Goal: Navigation & Orientation: Understand site structure

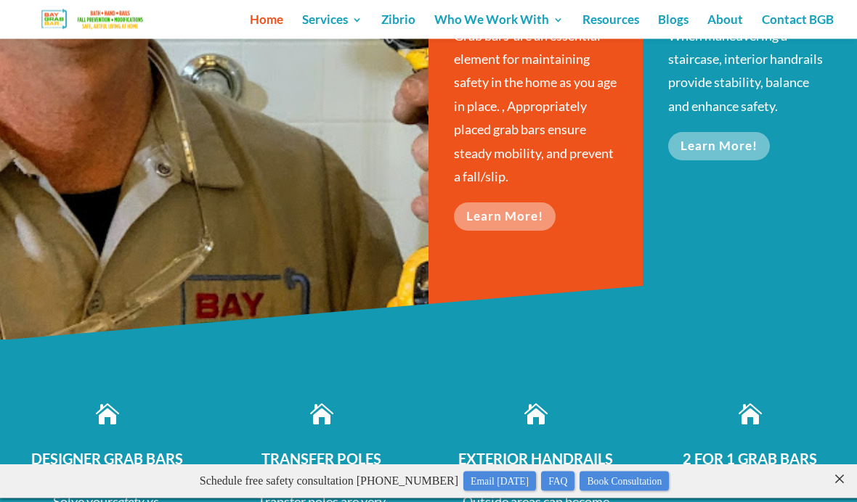
scroll to position [540, 0]
click at [487, 227] on link "Learn More!" at bounding box center [505, 217] width 102 height 28
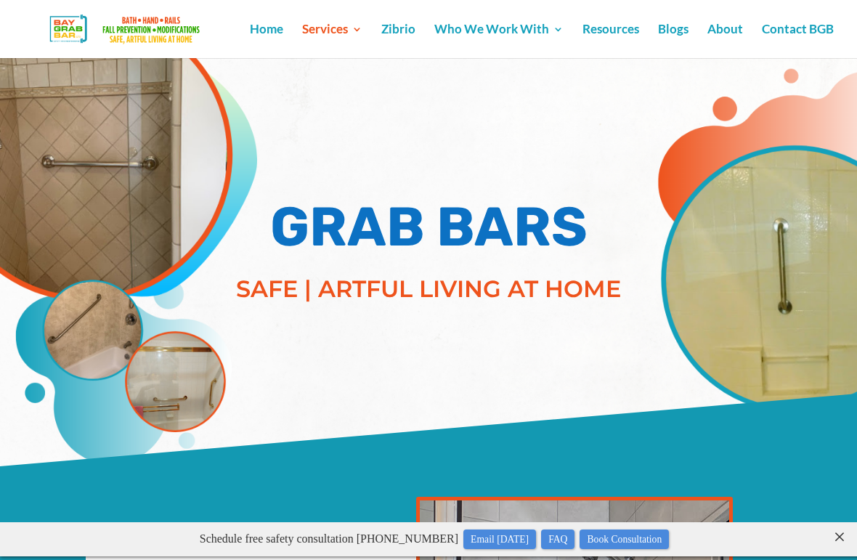
click at [609, 33] on link "Resources" at bounding box center [610, 41] width 57 height 34
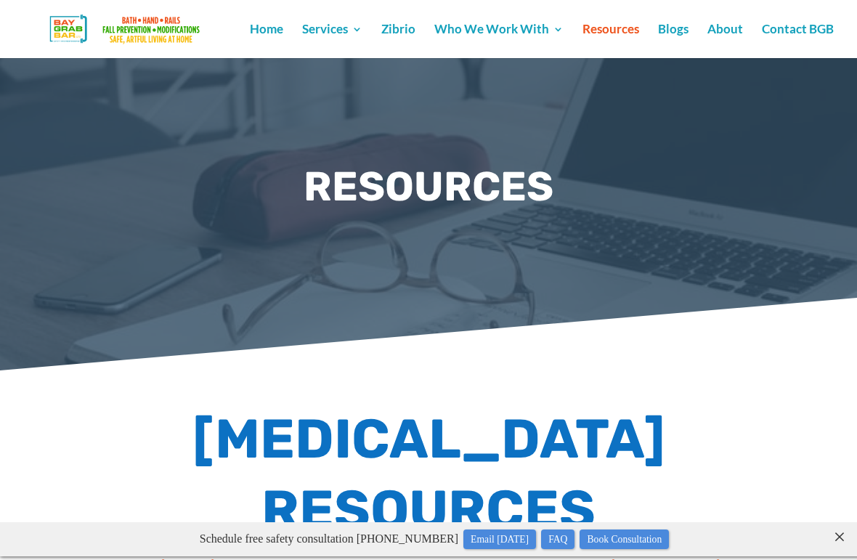
click at [727, 27] on link "About" at bounding box center [725, 41] width 36 height 34
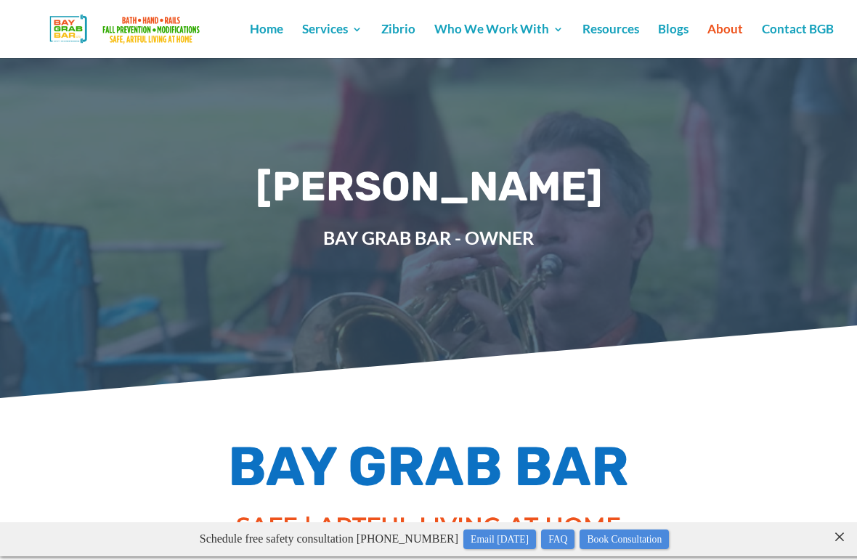
click at [282, 40] on link "Home" at bounding box center [266, 41] width 33 height 34
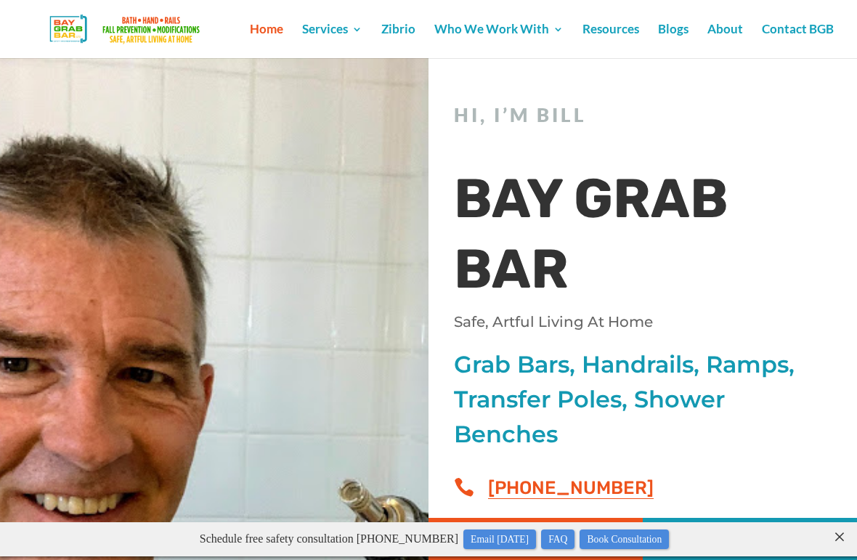
click at [790, 24] on link "Contact BGB" at bounding box center [798, 41] width 72 height 34
